Goal: Task Accomplishment & Management: Manage account settings

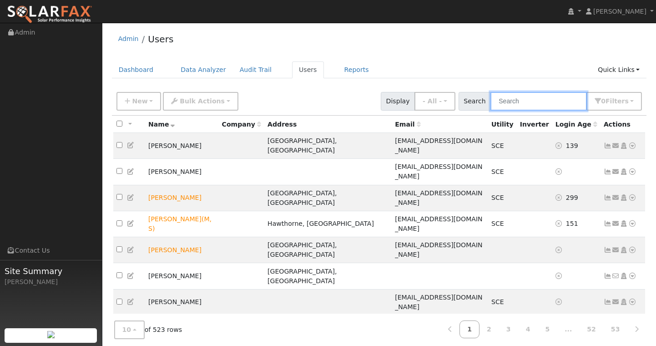
click at [560, 102] on input "text" at bounding box center [539, 101] width 97 height 19
paste input "[EMAIL_ADDRESS][DOMAIN_NAME]"
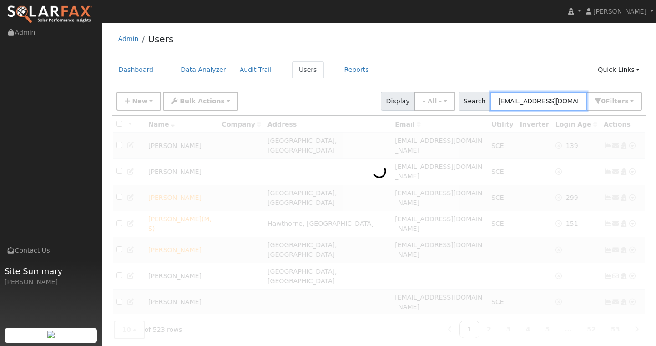
type input "[EMAIL_ADDRESS][DOMAIN_NAME]"
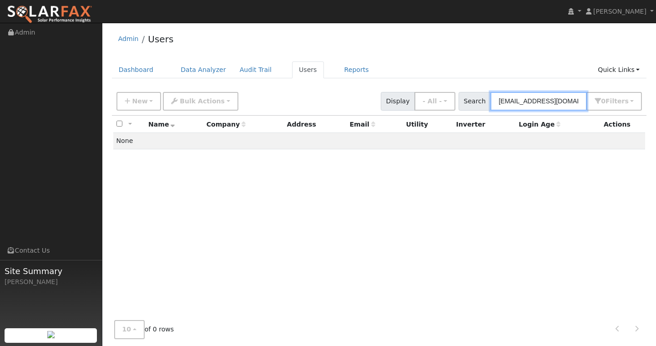
click at [559, 100] on input "[EMAIL_ADDRESS][DOMAIN_NAME]" at bounding box center [539, 101] width 97 height 19
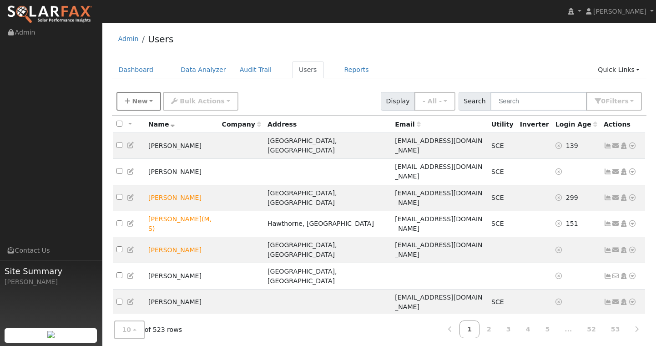
click at [148, 102] on button "New" at bounding box center [139, 101] width 45 height 19
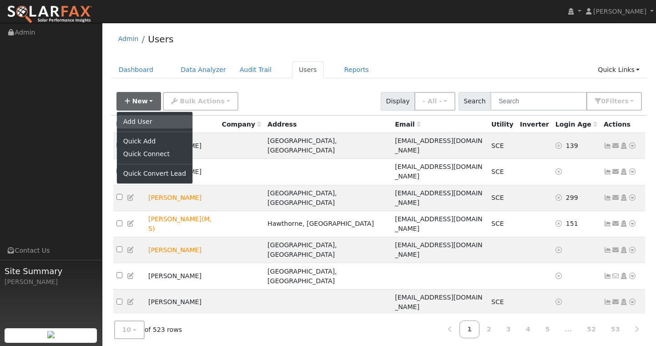
click at [149, 120] on link "Add User" at bounding box center [155, 121] width 76 height 13
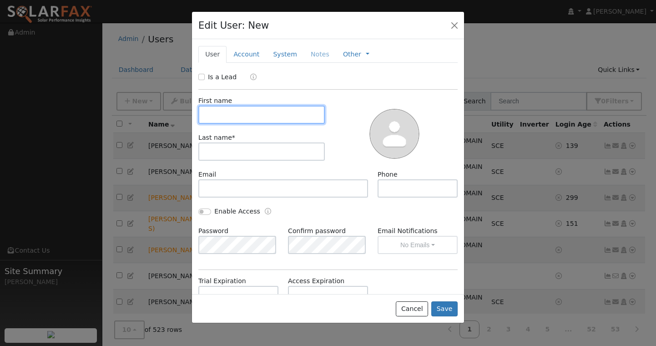
click at [229, 116] on input "text" at bounding box center [261, 115] width 127 height 18
type input "[PERSON_NAME]"
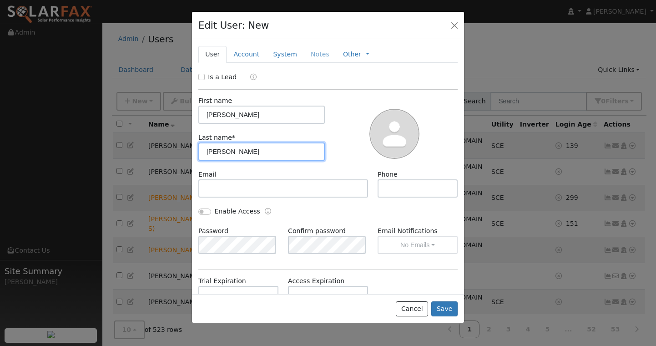
type input "[PERSON_NAME]"
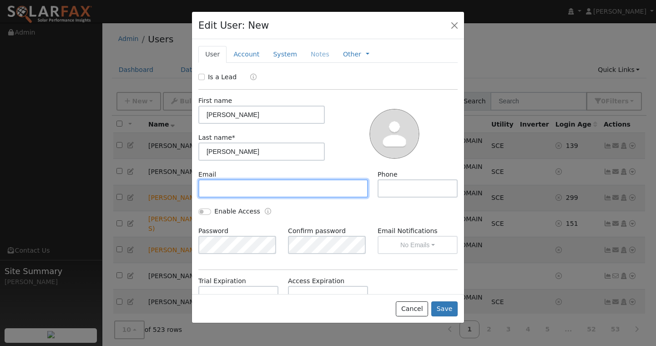
paste input "[EMAIL_ADDRESS][DOMAIN_NAME]"
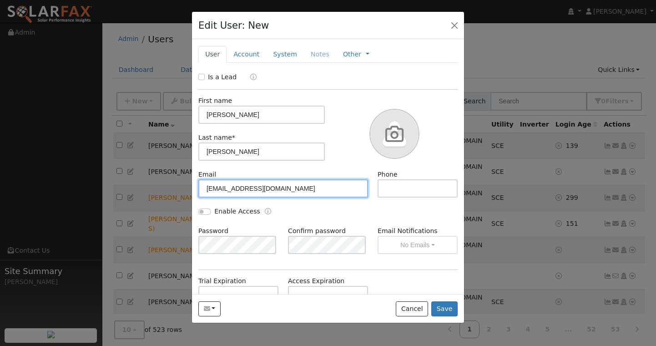
type input "[EMAIL_ADDRESS][DOMAIN_NAME]"
click at [378, 133] on img at bounding box center [395, 134] width 50 height 50
click at [0, 0] on input "file" at bounding box center [0, 0] width 0 height 0
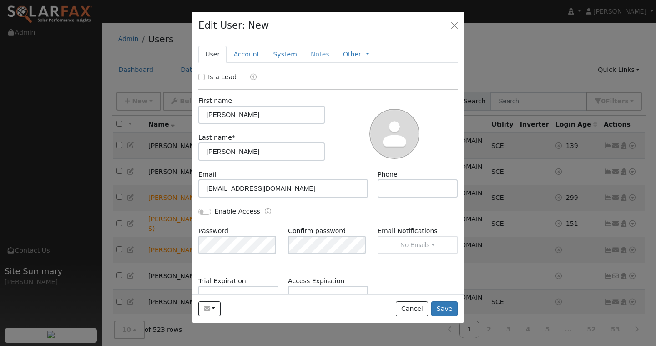
click at [345, 169] on div "Is a Lead First name [PERSON_NAME] Last name * [PERSON_NAME] Email [EMAIL_ADDRE…" at bounding box center [327, 229] width 259 height 314
click at [337, 148] on div at bounding box center [394, 133] width 133 height 74
click at [339, 195] on input "[EMAIL_ADDRESS][DOMAIN_NAME]" at bounding box center [283, 188] width 170 height 18
click at [324, 204] on div "Email [EMAIL_ADDRESS][DOMAIN_NAME] Phone" at bounding box center [328, 188] width 269 height 37
click at [449, 310] on button "Save" at bounding box center [445, 308] width 26 height 15
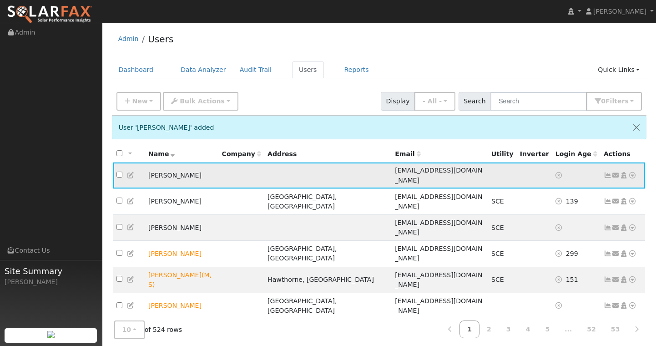
click at [633, 172] on icon at bounding box center [633, 175] width 8 height 6
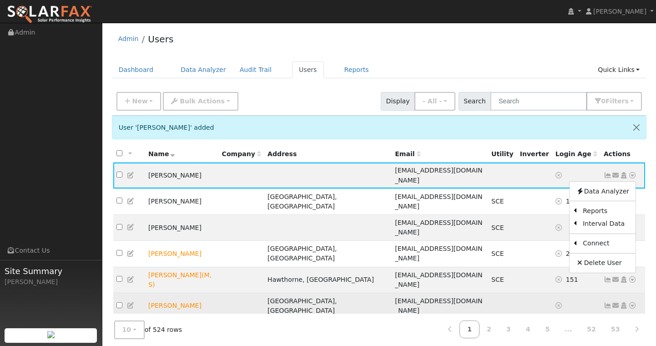
click at [0, 0] on link "Import From CSV" at bounding box center [0, 0] width 0 height 0
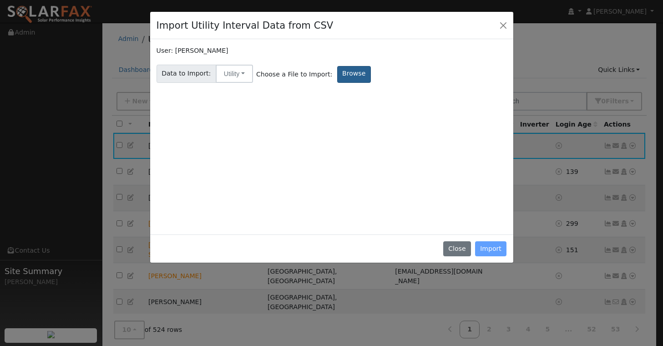
click at [347, 72] on label "Browse" at bounding box center [354, 74] width 34 height 17
click at [0, 0] on input "Browse" at bounding box center [0, 0] width 0 height 0
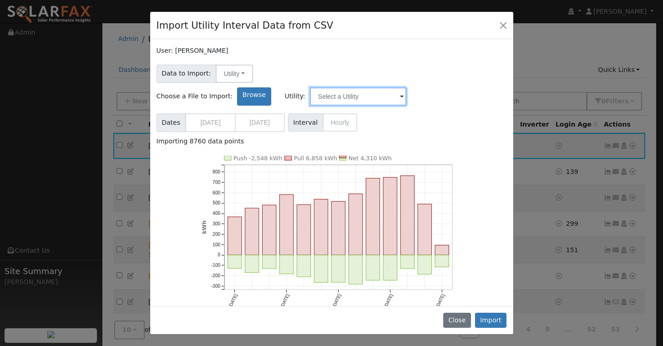
click at [407, 87] on input "text" at bounding box center [358, 96] width 97 height 18
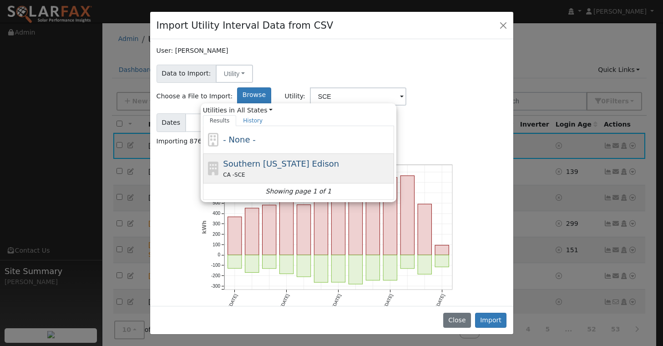
click at [392, 158] on div "Southern [US_STATE] Edison CA - SCE" at bounding box center [307, 169] width 169 height 22
type input "Southern [US_STATE] Edison"
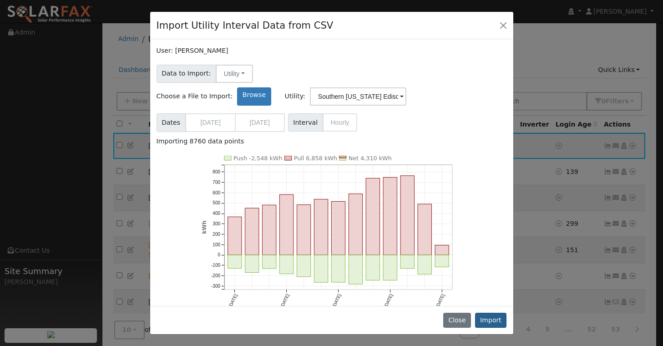
click at [496, 321] on button "Import" at bounding box center [491, 320] width 32 height 15
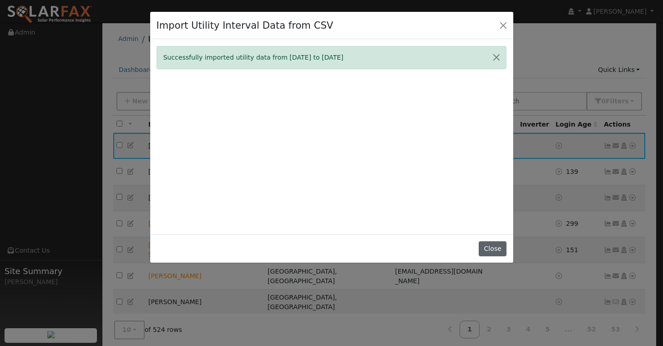
click at [496, 254] on button "Close" at bounding box center [493, 248] width 28 height 15
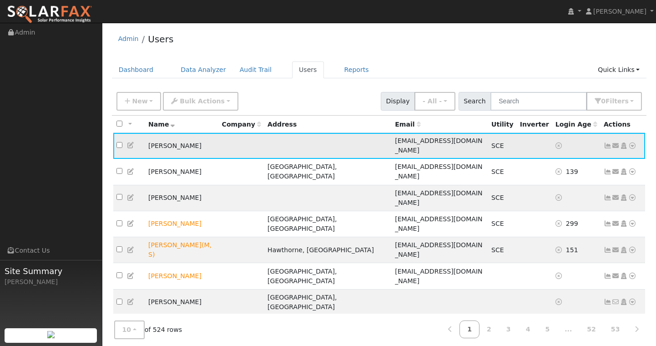
click at [607, 142] on icon at bounding box center [608, 145] width 8 height 6
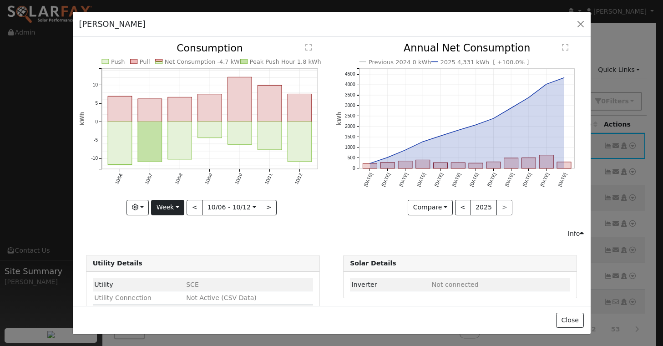
click at [173, 202] on button "Week" at bounding box center [167, 207] width 33 height 15
click at [168, 260] on link "Year" at bounding box center [183, 264] width 63 height 13
type input "[DATE]"
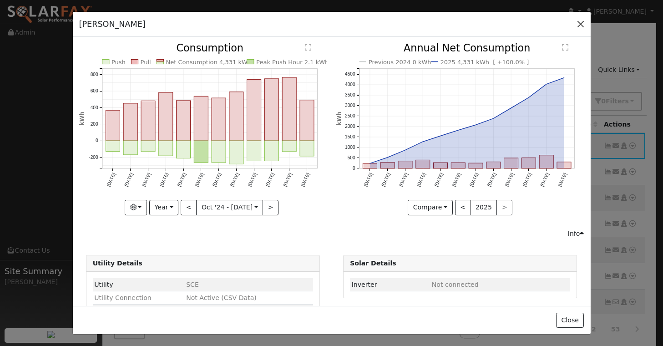
click at [584, 23] on button "button" at bounding box center [580, 24] width 13 height 13
